Goal: Find specific page/section: Find specific page/section

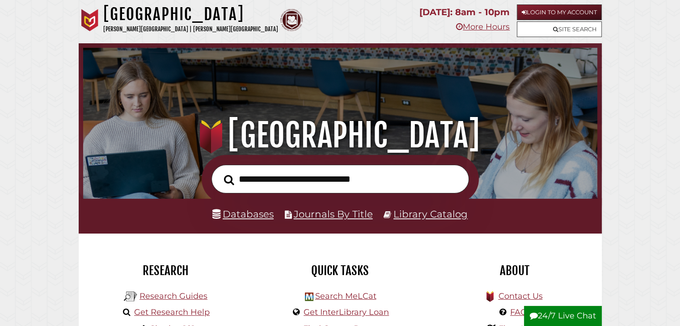
scroll to position [170, 510]
click at [346, 187] on input "text" at bounding box center [339, 179] width 257 height 29
drag, startPoint x: 439, startPoint y: 271, endPoint x: 434, endPoint y: 264, distance: 9.6
click at [439, 270] on h2 "About" at bounding box center [514, 270] width 161 height 15
click at [263, 219] on link "Databases" at bounding box center [242, 214] width 61 height 12
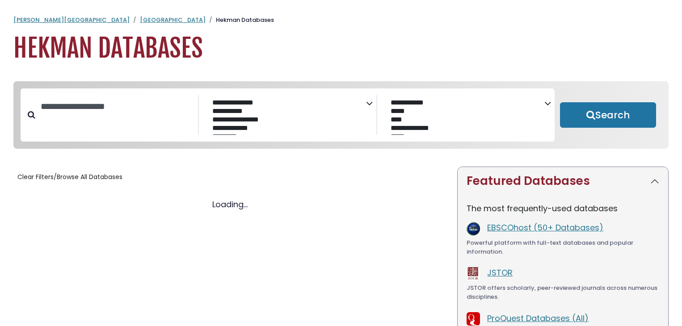
select select "Database Subject Filter"
select select "Database Vendors Filter"
select select "Database Subject Filter"
select select "Database Vendors Filter"
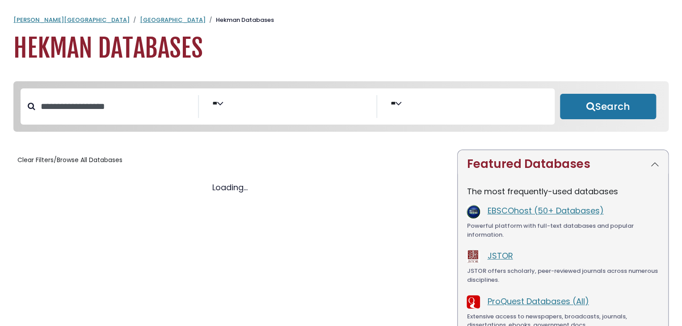
select select "Database Subject Filter"
select select "Database Vendors Filter"
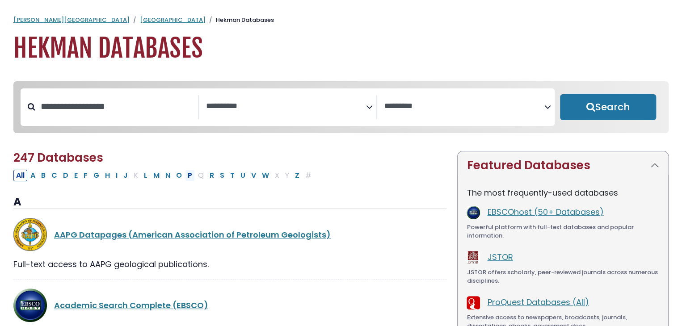
click at [186, 176] on button "P" at bounding box center [190, 176] width 10 height 12
select select "Database Subject Filter"
select select "Database Vendors Filter"
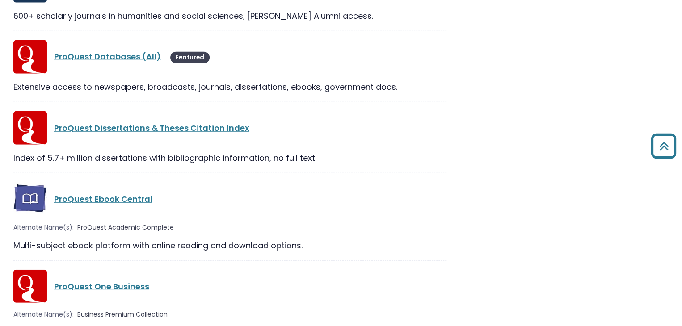
scroll to position [1341, 0]
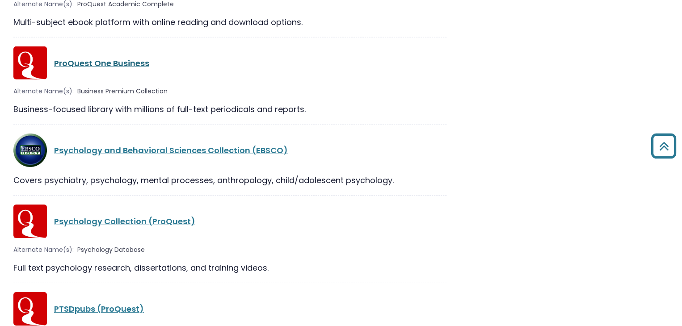
click at [113, 58] on link "ProQuest One Business" at bounding box center [101, 63] width 95 height 11
